Goal: Task Accomplishment & Management: Complete application form

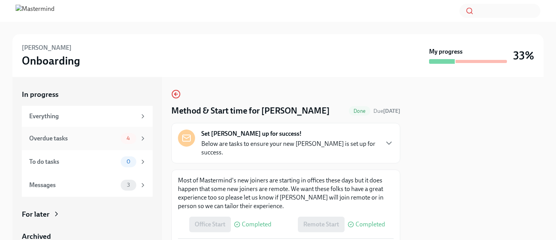
click at [108, 136] on div "Overdue tasks" at bounding box center [73, 138] width 88 height 9
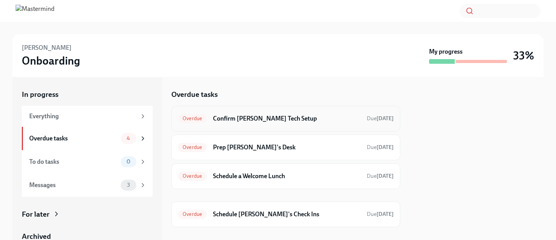
click at [289, 124] on div "Overdue Confirm [PERSON_NAME] Tech Setup Due [DATE]" at bounding box center [286, 119] width 216 height 12
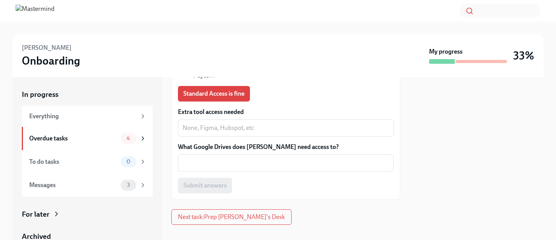
scroll to position [217, 0]
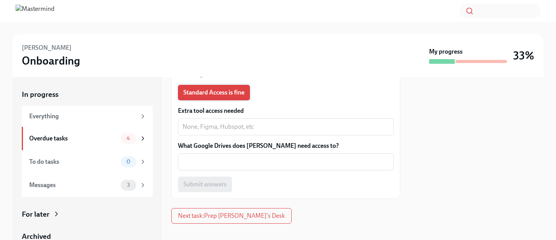
click at [230, 89] on span "Standard Access is fine" at bounding box center [213, 93] width 61 height 8
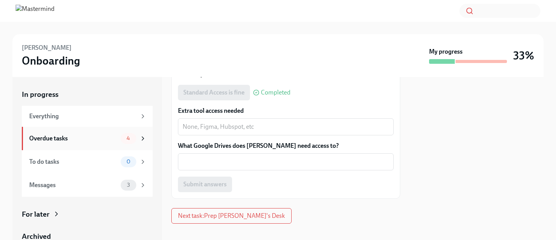
click at [79, 131] on div "Overdue tasks 4" at bounding box center [87, 138] width 131 height 23
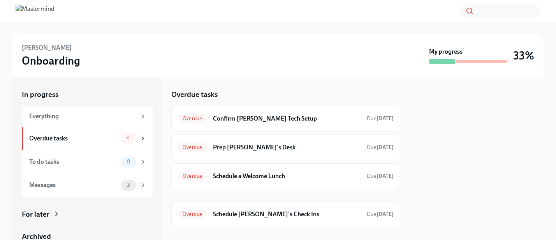
scroll to position [12, 0]
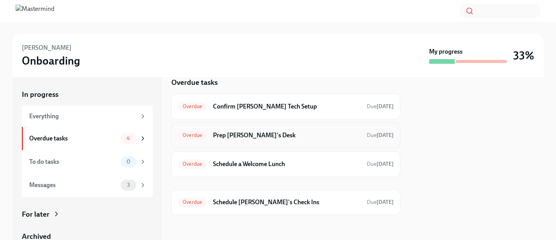
click at [295, 136] on h6 "Prep [PERSON_NAME]'s Desk" at bounding box center [287, 135] width 148 height 9
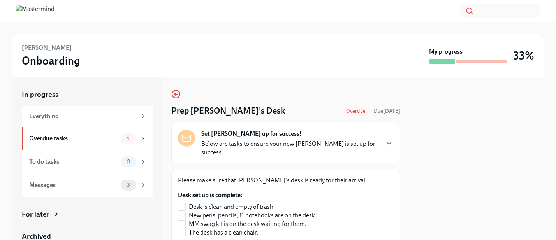
scroll to position [21, 0]
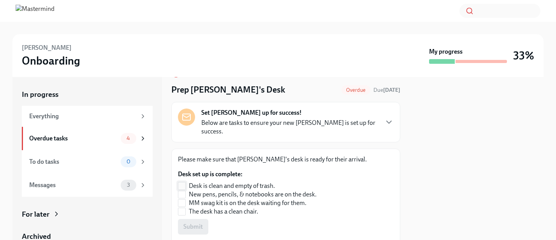
click at [183, 183] on input "Desk is clean and empty of trash." at bounding box center [181, 186] width 7 height 7
checkbox input "true"
click at [182, 191] on input "New pens, pencils, & notebooks are on the desk." at bounding box center [181, 194] width 7 height 7
checkbox input "true"
click at [182, 200] on input "MM swag kit is on the desk waiting for them." at bounding box center [181, 203] width 7 height 7
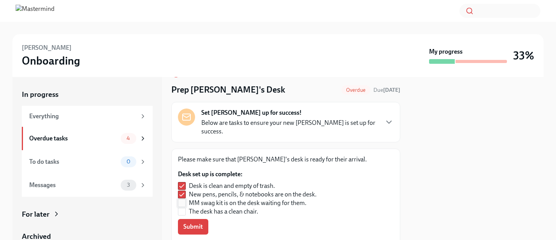
checkbox input "true"
click at [182, 208] on input "The desk has a clean chair." at bounding box center [181, 211] width 7 height 7
checkbox input "true"
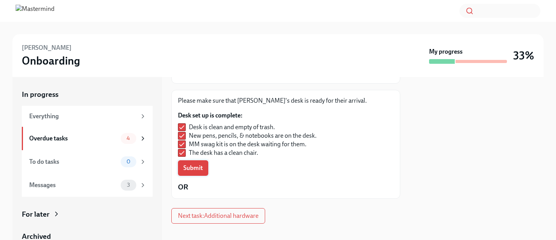
click at [195, 164] on span "Submit" at bounding box center [192, 168] width 19 height 8
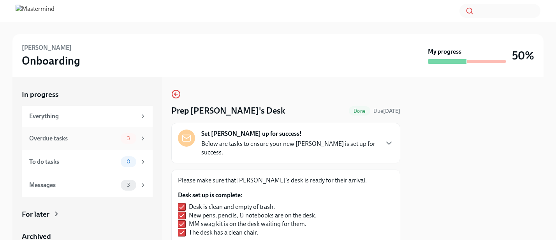
click at [94, 136] on div "Overdue tasks" at bounding box center [73, 138] width 88 height 9
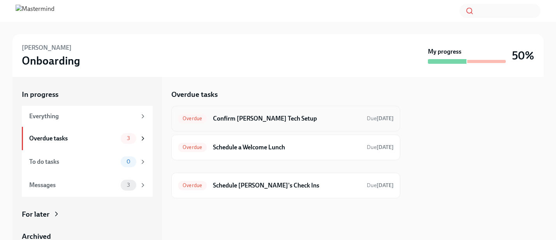
click at [293, 120] on h6 "Confirm [PERSON_NAME] Tech Setup" at bounding box center [287, 119] width 148 height 9
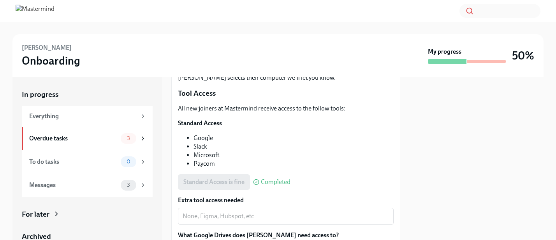
scroll to position [217, 0]
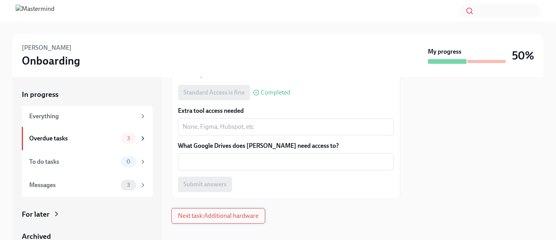
click at [206, 212] on span "Next task : Additional hardware" at bounding box center [218, 216] width 81 height 8
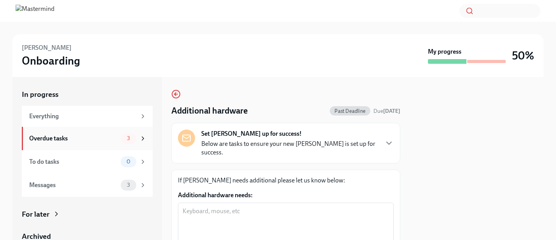
click at [95, 134] on div "Overdue tasks 3" at bounding box center [87, 138] width 117 height 11
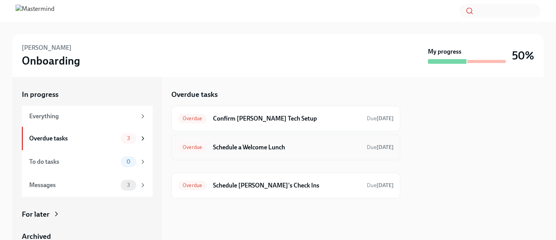
click at [298, 148] on h6 "Schedule a Welcome Lunch" at bounding box center [287, 147] width 148 height 9
